Goal: Task Accomplishment & Management: Use online tool/utility

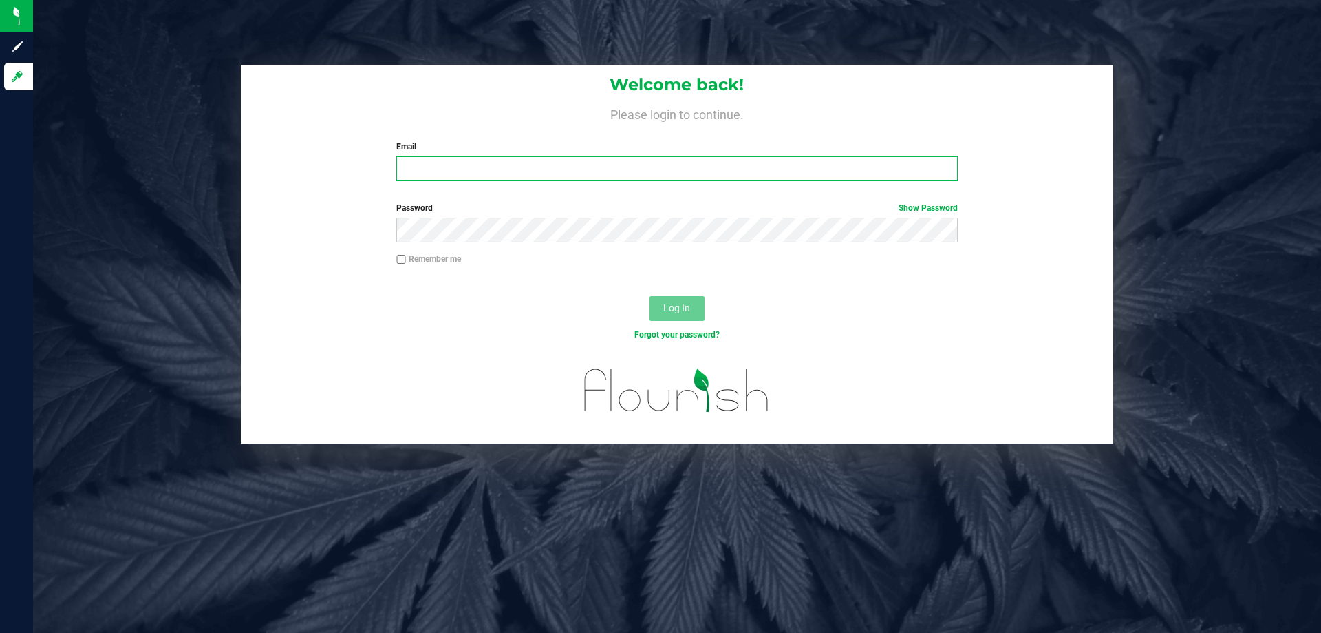
click at [523, 177] on input "Email" at bounding box center [676, 168] width 561 height 25
type input "[EMAIL_ADDRESS][DOMAIN_NAME]"
click at [659, 296] on button "Log In" at bounding box center [677, 308] width 55 height 25
click at [659, 301] on button "Log In" at bounding box center [677, 308] width 55 height 25
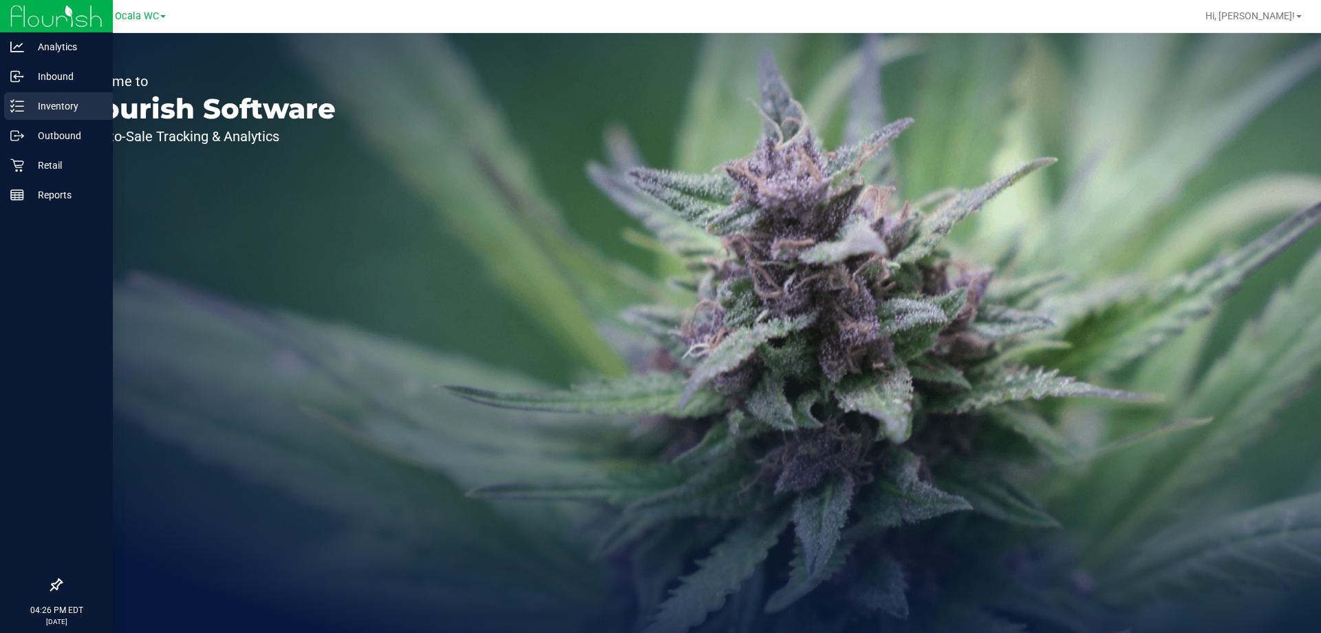
click at [15, 104] on icon at bounding box center [17, 106] width 14 height 14
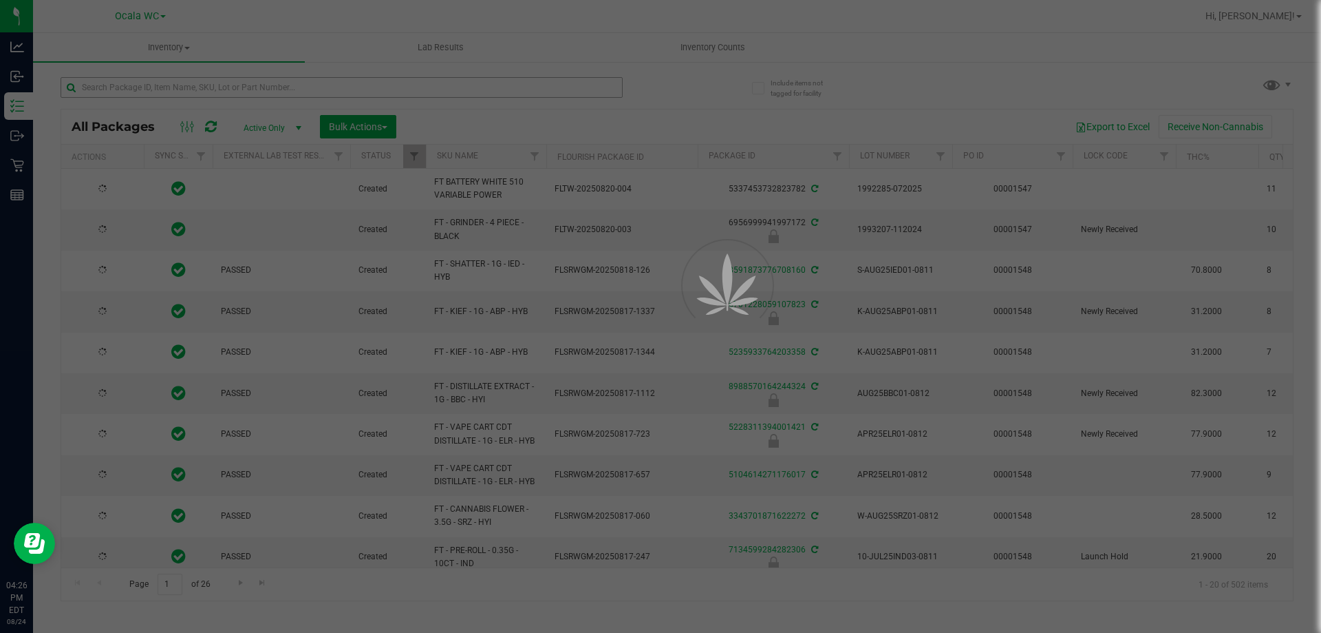
click at [201, 91] on div at bounding box center [660, 316] width 1321 height 633
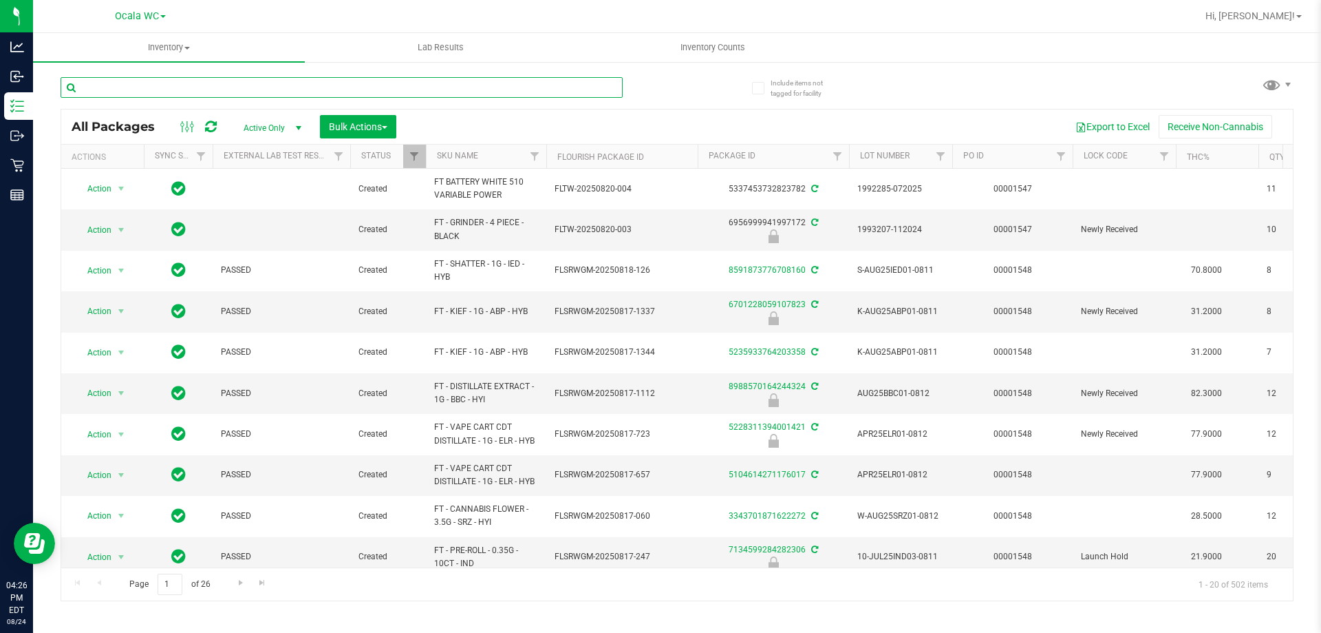
click at [201, 91] on input "text" at bounding box center [342, 87] width 562 height 21
type input "4772687555078588"
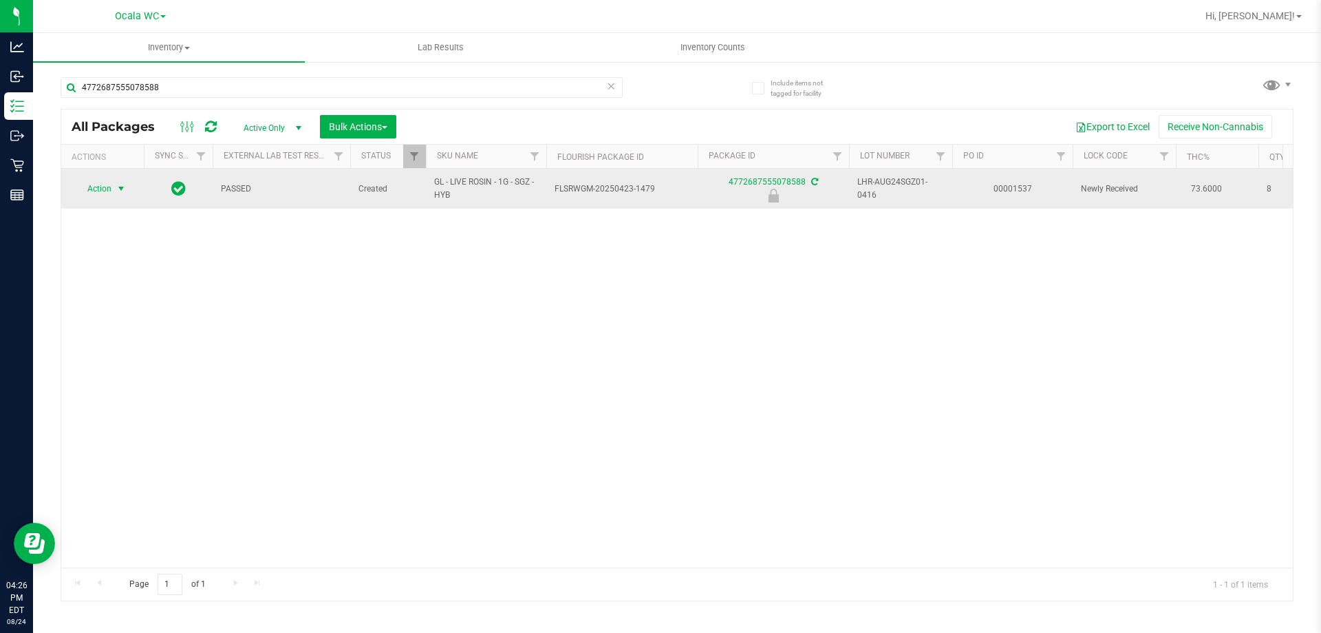
click at [105, 184] on span "Action" at bounding box center [93, 188] width 37 height 19
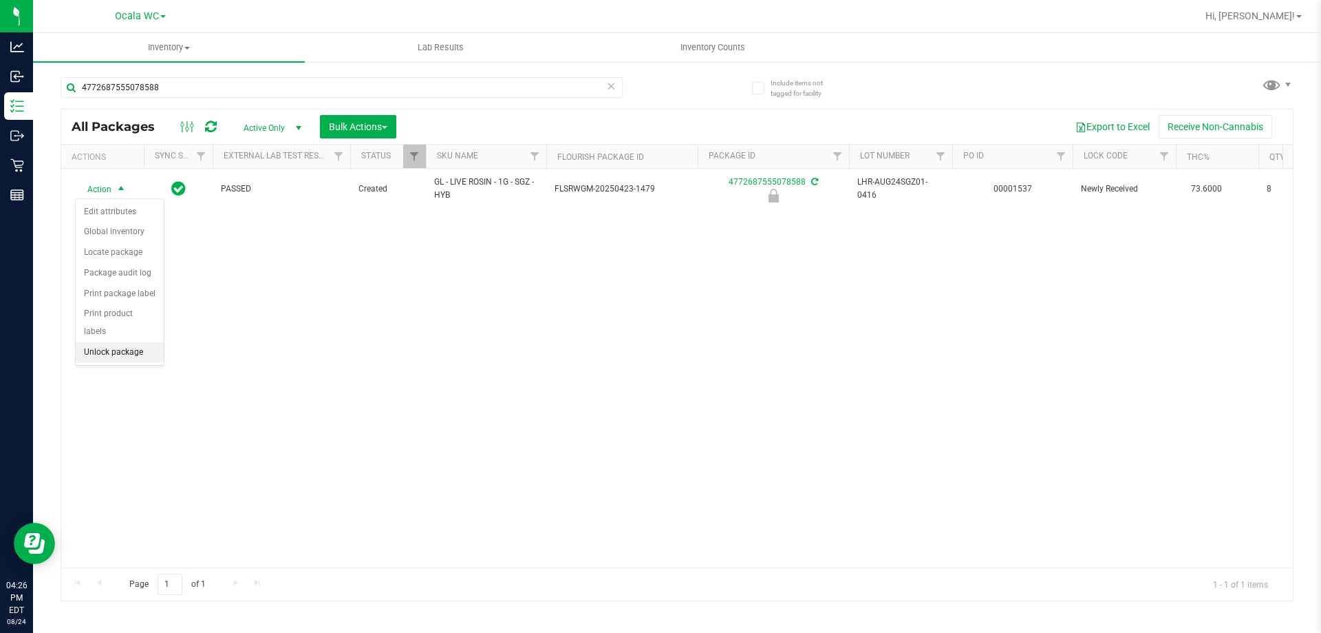
click at [100, 342] on li "Unlock package" at bounding box center [120, 352] width 88 height 21
